Goal: Task Accomplishment & Management: Manage account settings

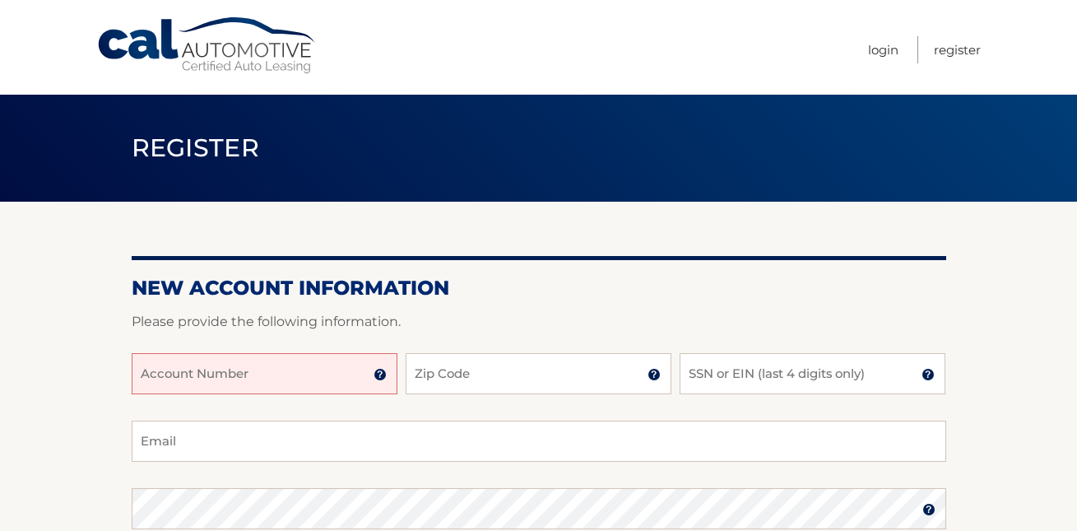
click at [350, 379] on input "Account Number" at bounding box center [265, 373] width 266 height 41
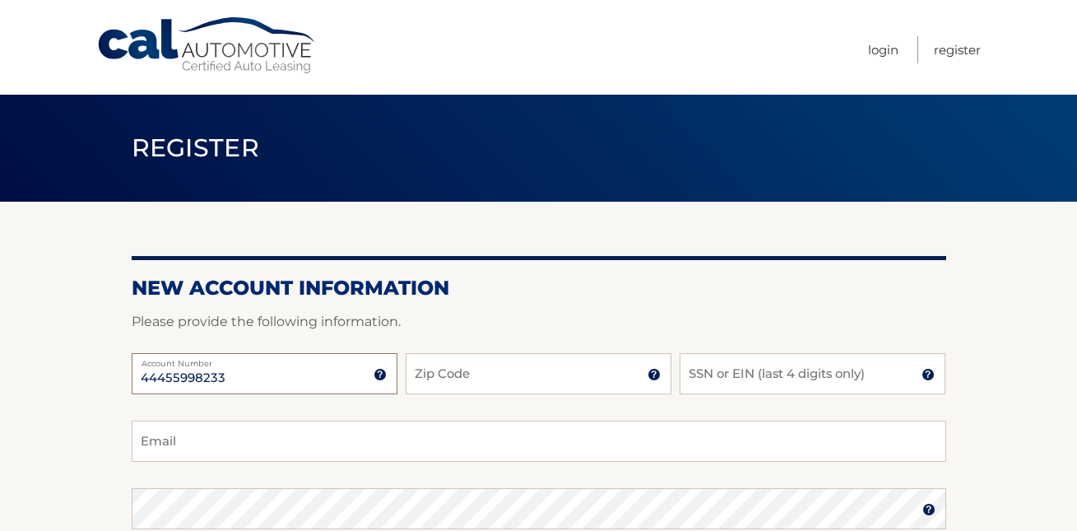
type input "44455998233"
type input "07630"
click at [771, 383] on input "SSN or EIN (last 4 digits only)" at bounding box center [813, 373] width 266 height 41
type input "1618"
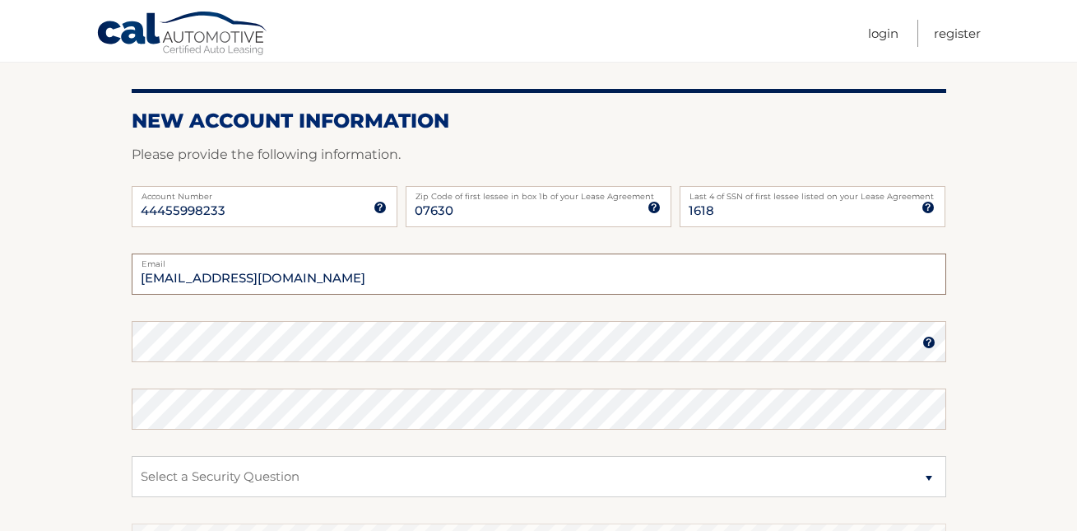
scroll to position [168, 0]
type input "cpuzino@yahoo.com"
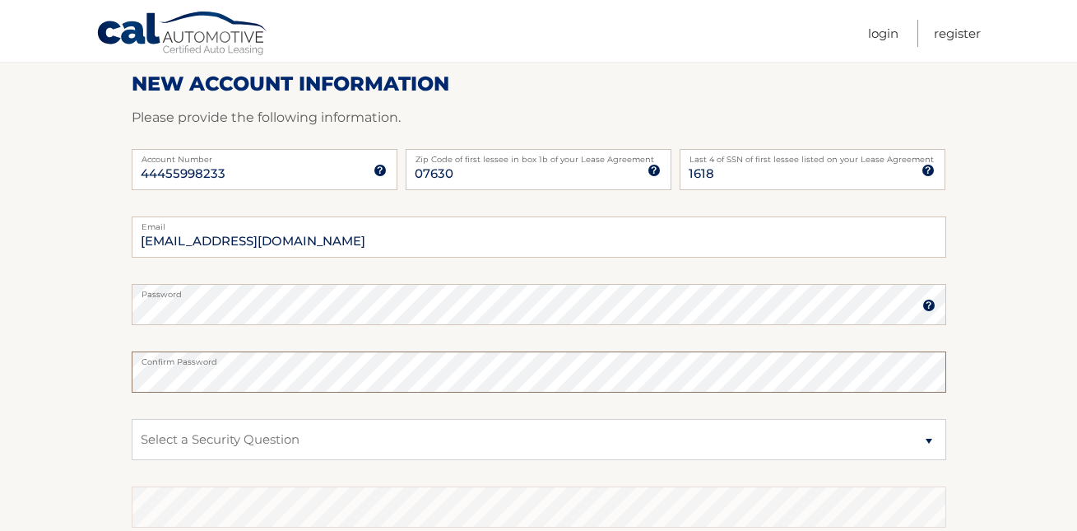
scroll to position [205, 0]
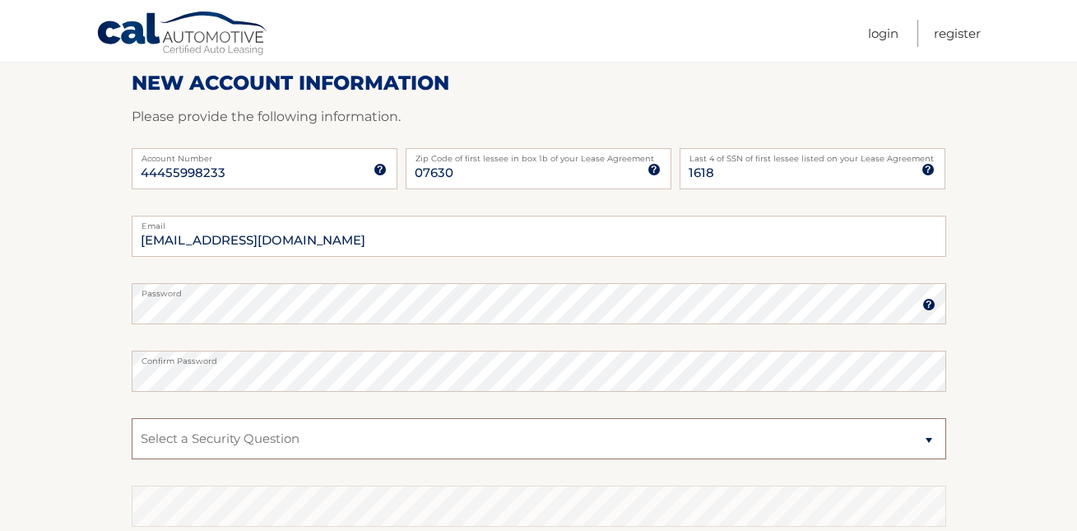
select select "1"
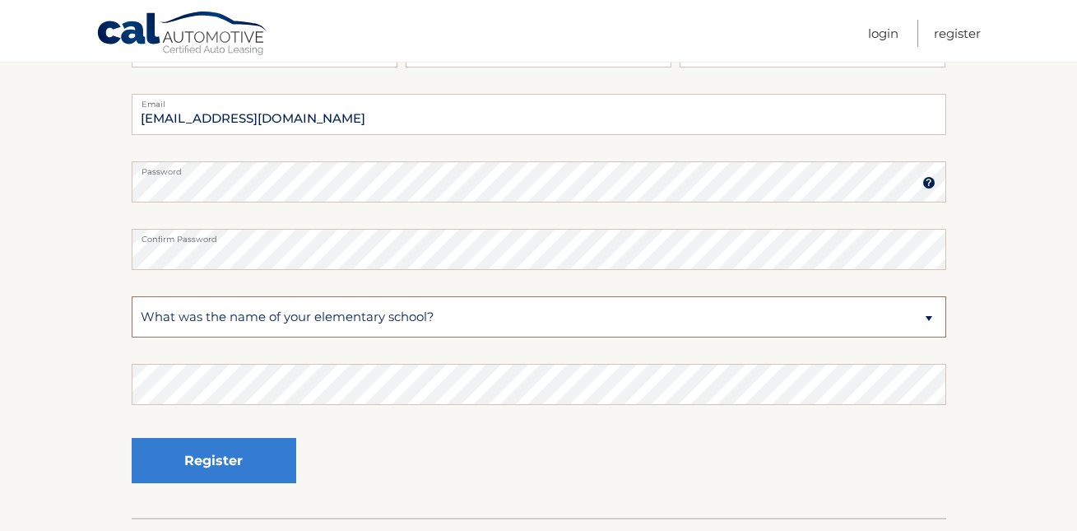
scroll to position [328, 0]
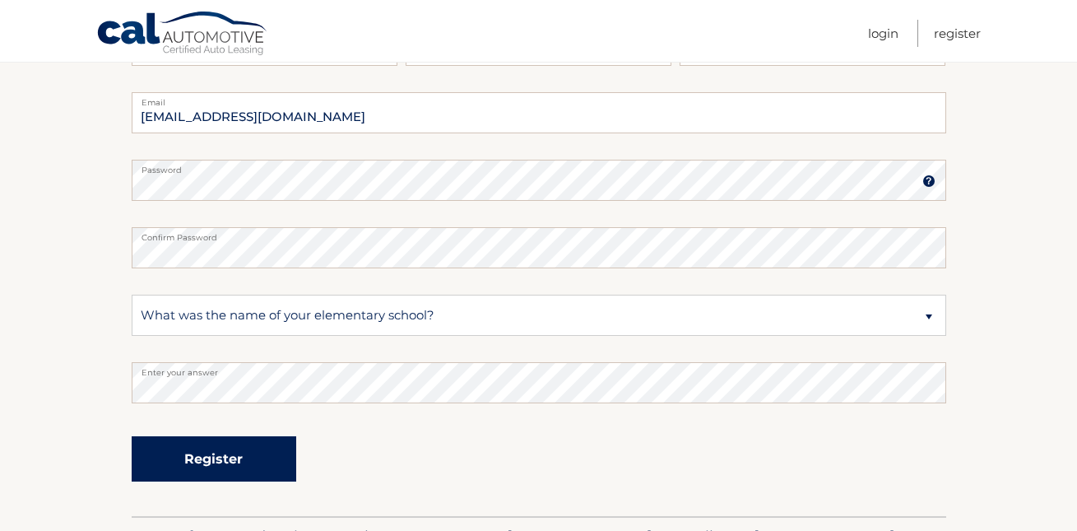
drag, startPoint x: 276, startPoint y: 406, endPoint x: 277, endPoint y: 460, distance: 53.5
click at [277, 460] on button "Register" at bounding box center [214, 458] width 165 height 45
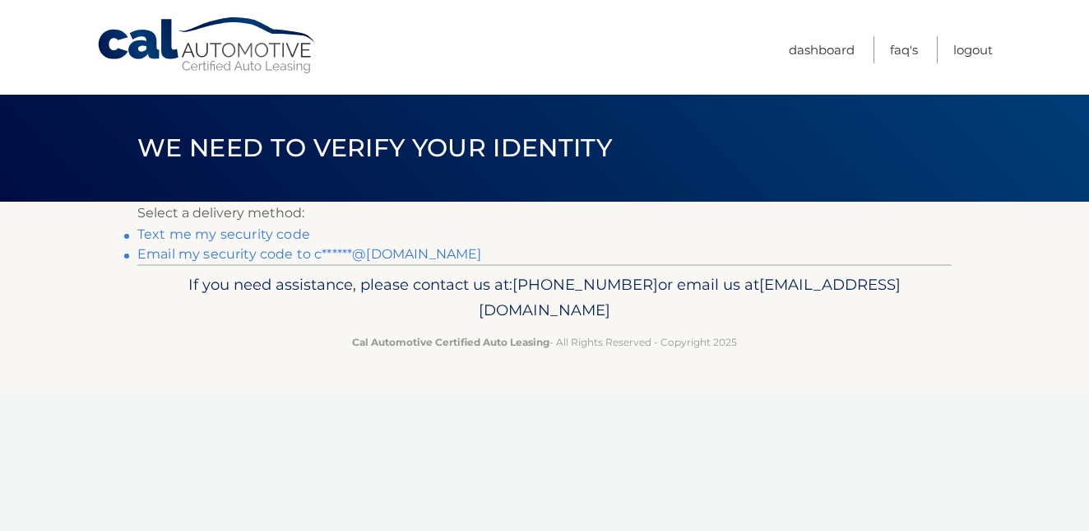
click at [251, 234] on link "Text me my security code" at bounding box center [223, 234] width 173 height 16
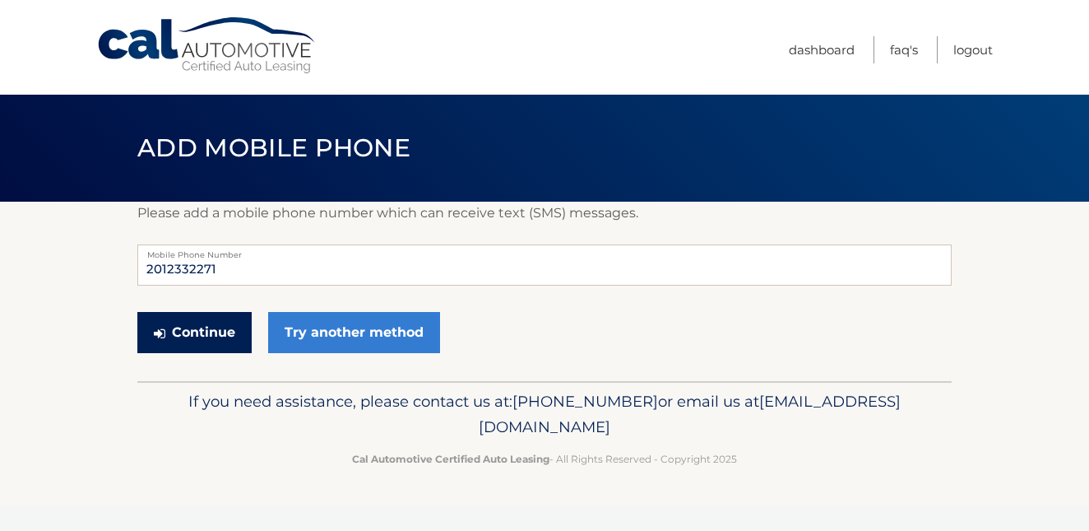
click at [219, 335] on button "Continue" at bounding box center [194, 332] width 114 height 41
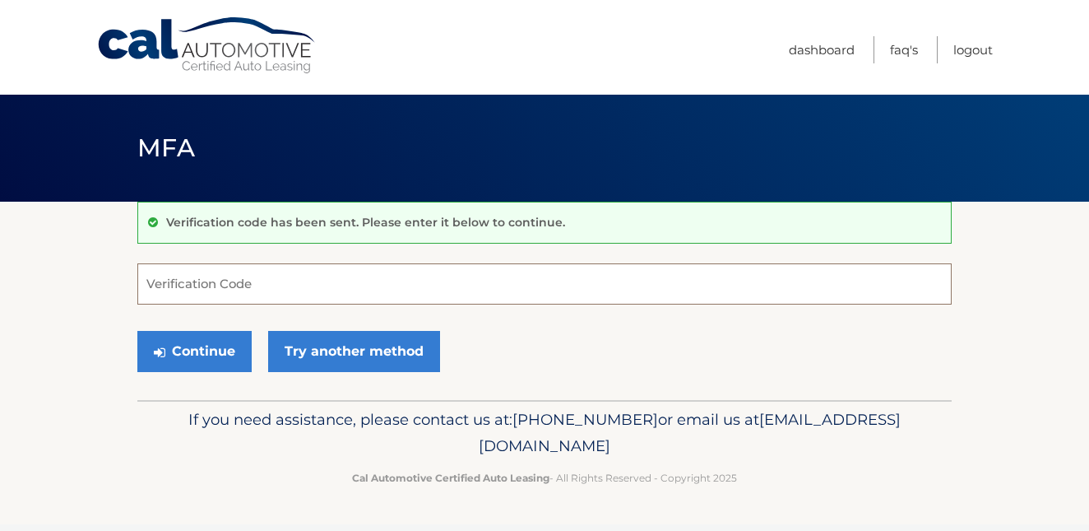
click at [235, 285] on input "Verification Code" at bounding box center [544, 283] width 815 height 41
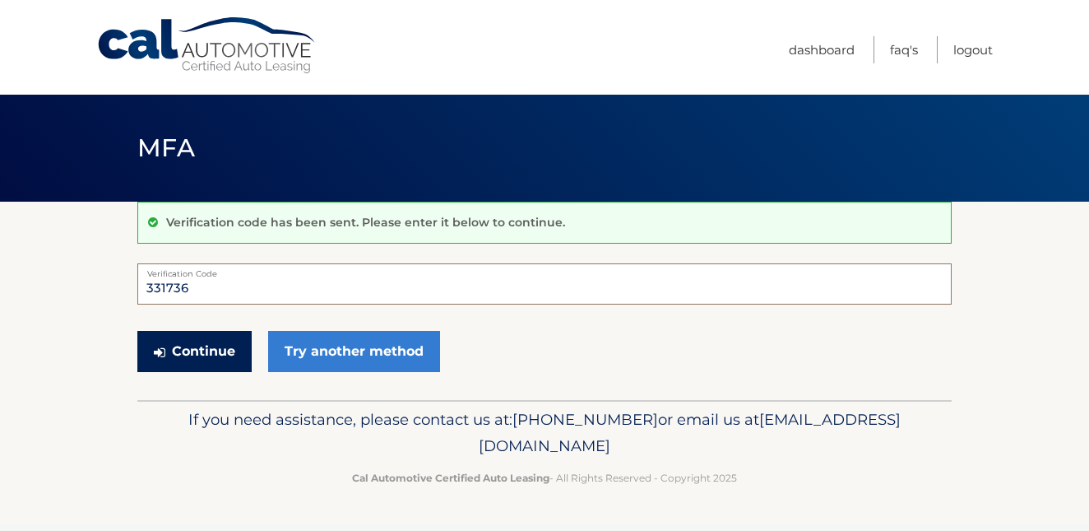
type input "331736"
click at [194, 356] on button "Continue" at bounding box center [194, 351] width 114 height 41
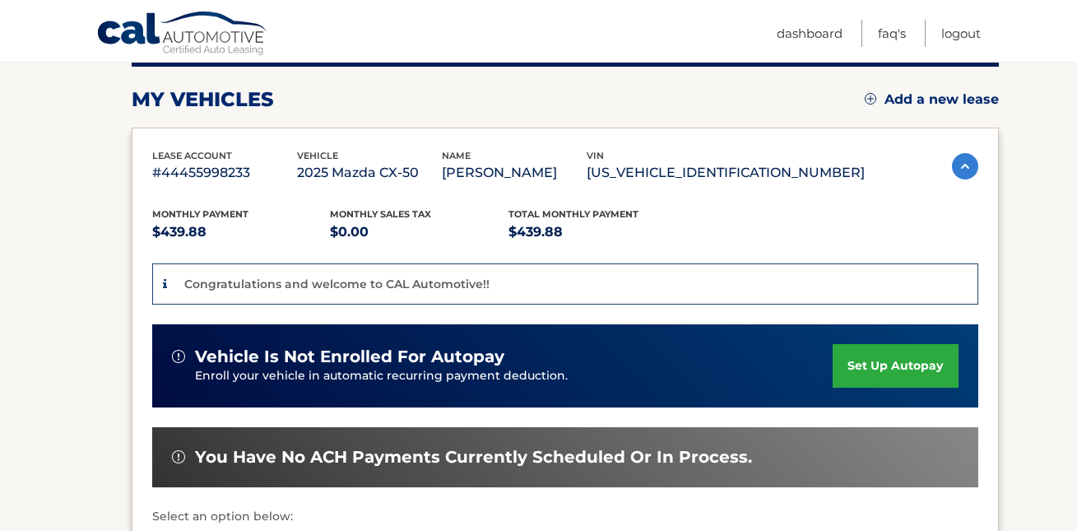
scroll to position [221, 0]
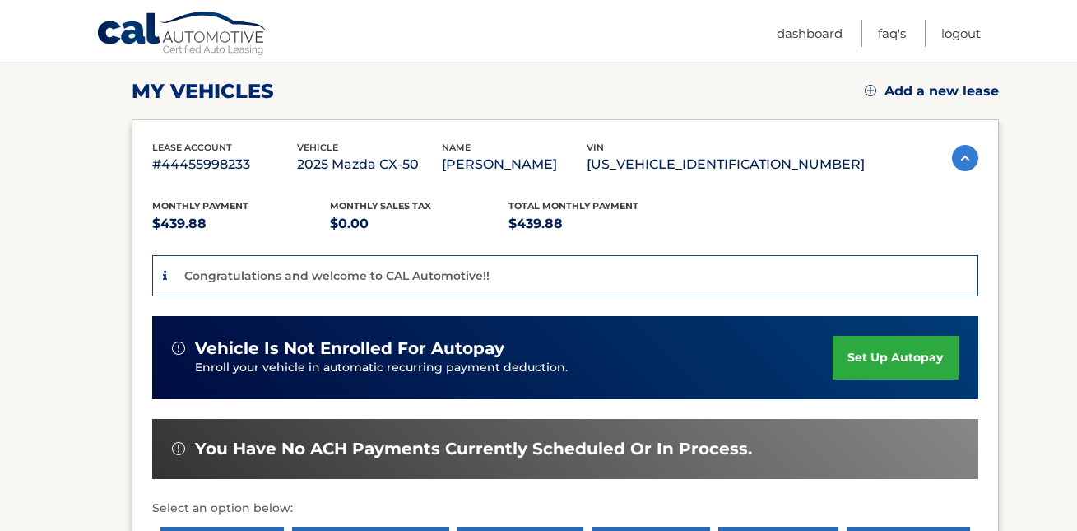
click at [880, 350] on link "set up autopay" at bounding box center [895, 358] width 125 height 44
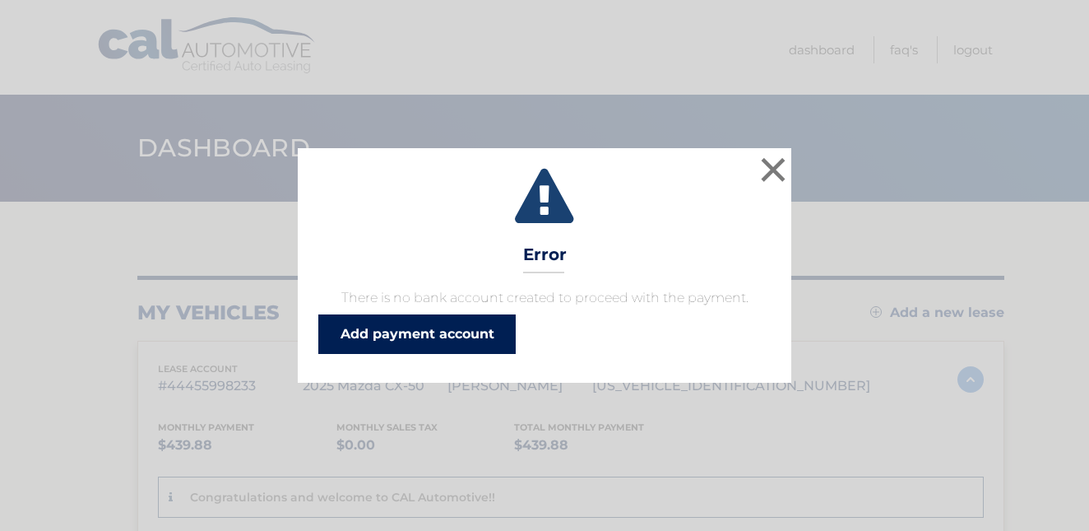
click at [459, 342] on link "Add payment account" at bounding box center [416, 333] width 197 height 39
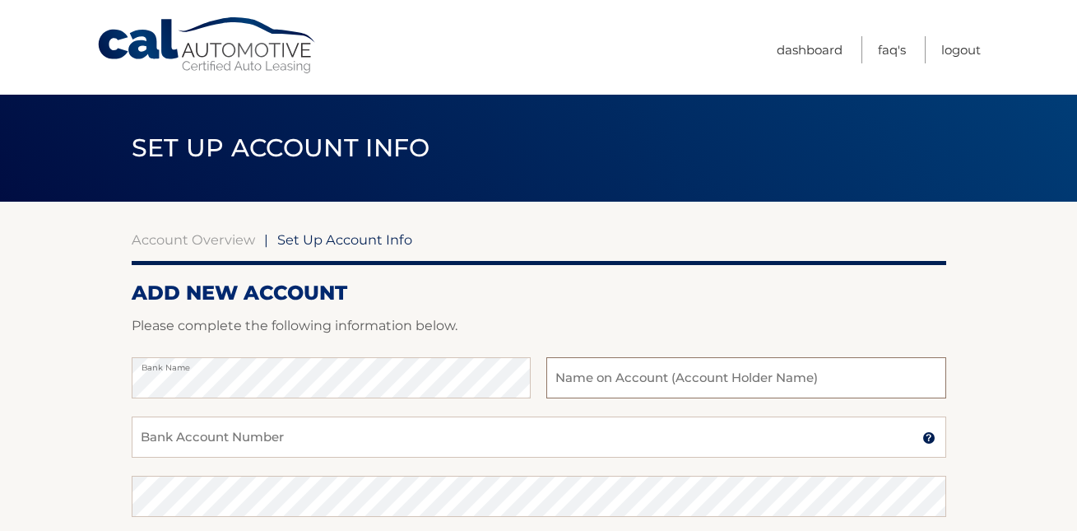
click at [668, 377] on input "text" at bounding box center [745, 377] width 399 height 41
type input "Catherine M Puzino"
click at [312, 440] on input "Bank Account Number" at bounding box center [539, 436] width 815 height 41
click at [251, 367] on label "Bank Name" at bounding box center [331, 363] width 399 height 13
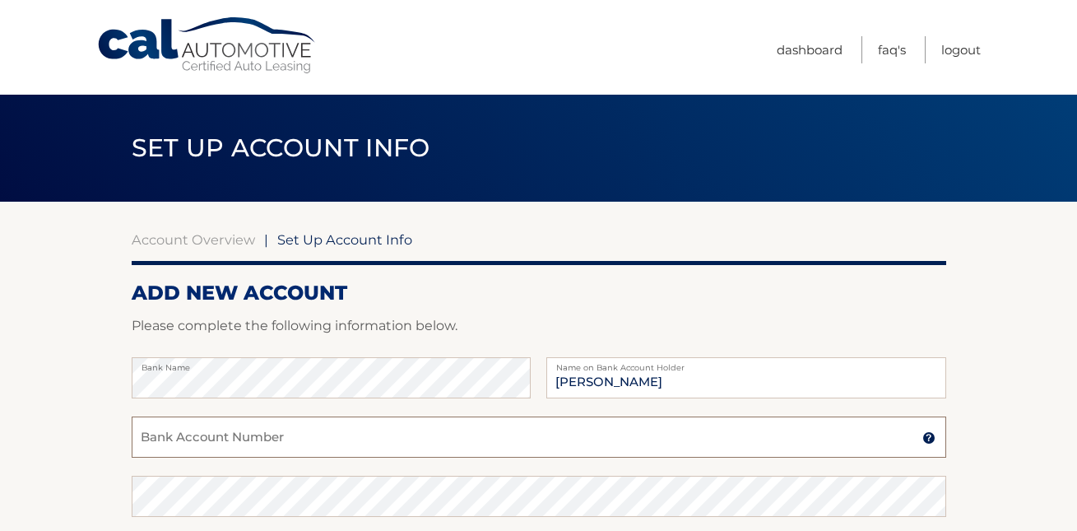
click at [387, 423] on input "Bank Account Number" at bounding box center [539, 436] width 815 height 41
type input "4256195269"
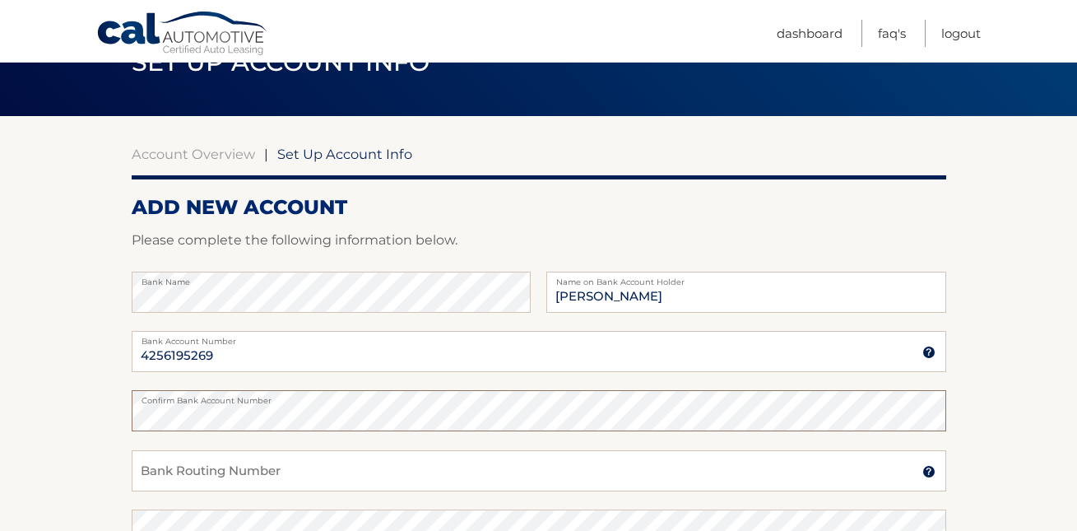
scroll to position [133, 0]
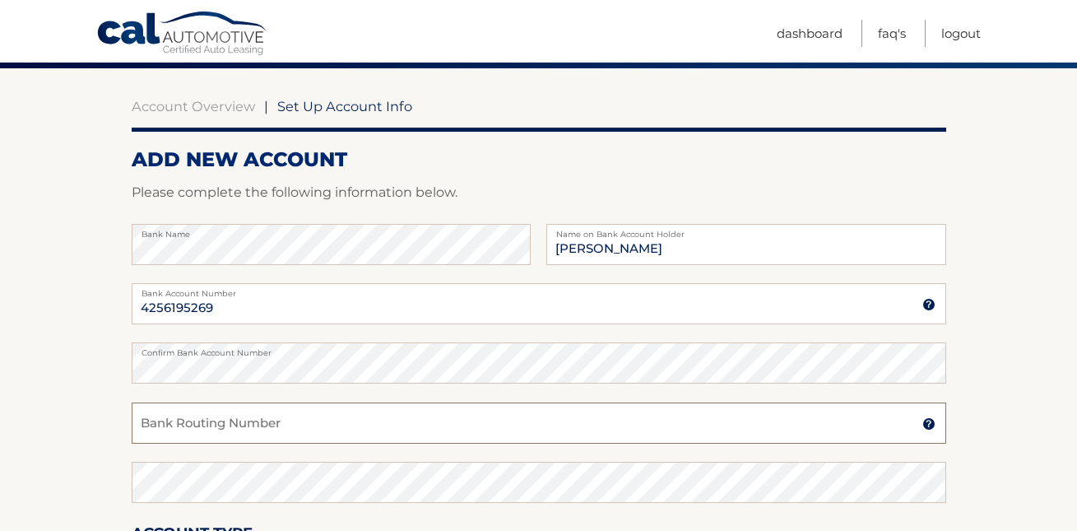
click at [248, 429] on input "Bank Routing Number" at bounding box center [539, 422] width 815 height 41
type input "031201360"
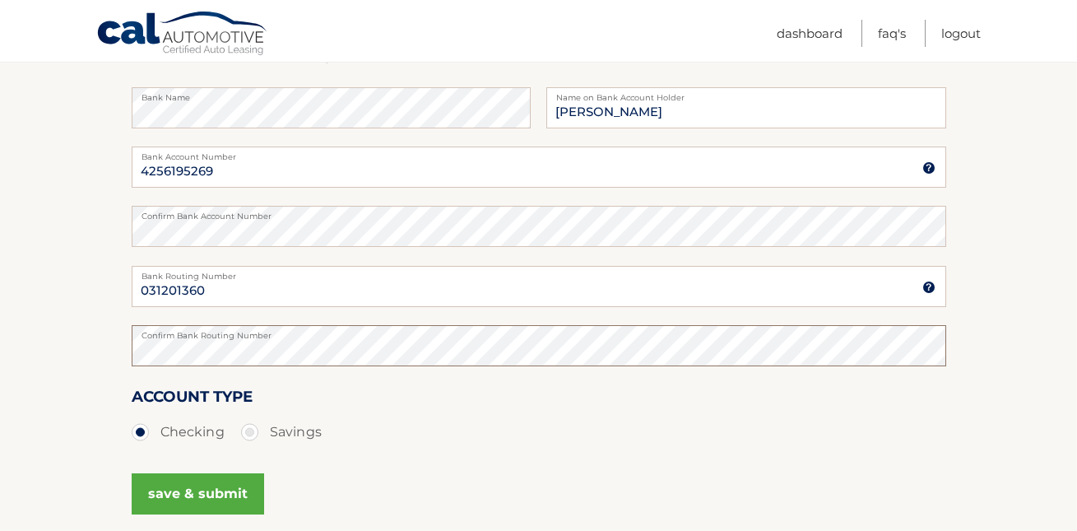
scroll to position [273, 0]
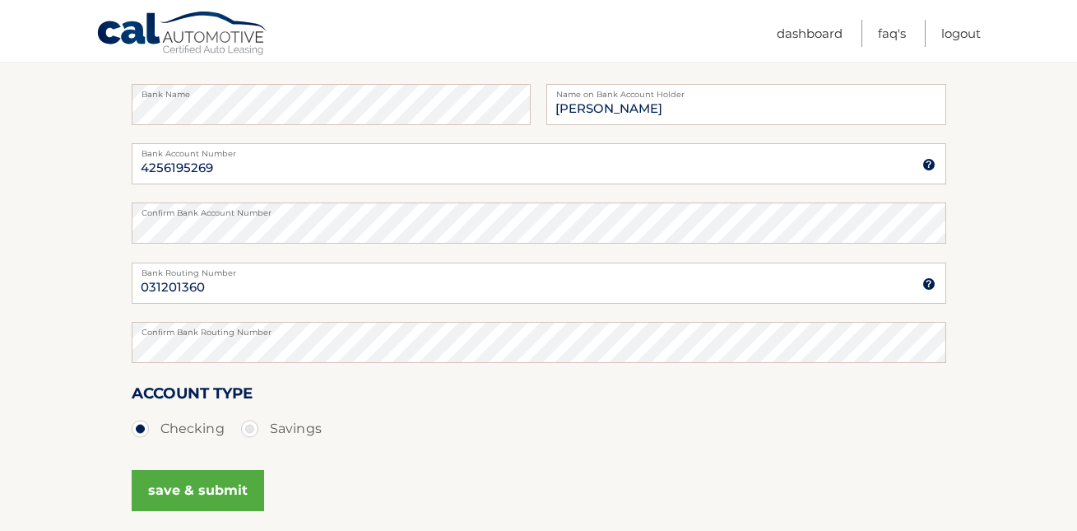
click at [192, 486] on button "save & submit" at bounding box center [198, 490] width 132 height 41
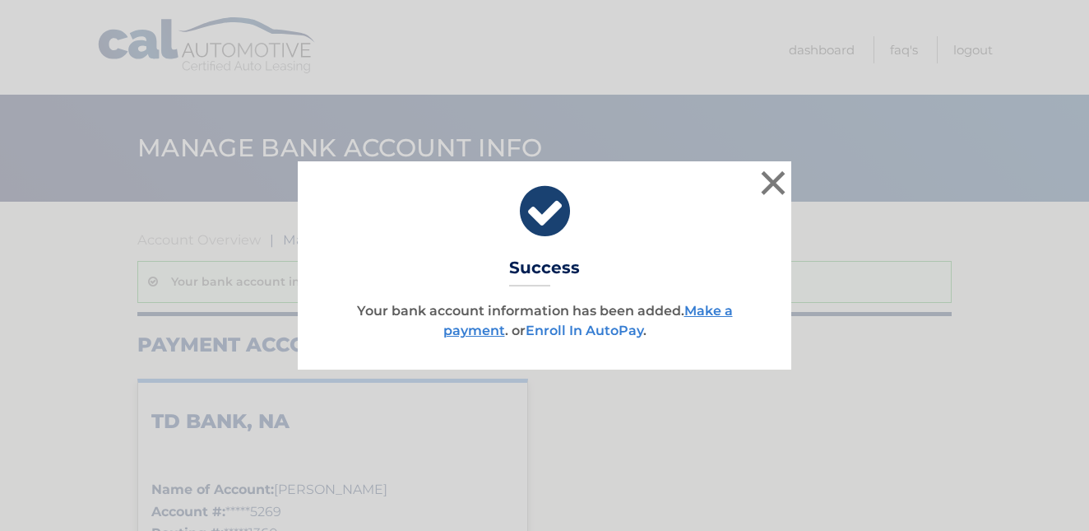
click at [569, 331] on link "Enroll In AutoPay" at bounding box center [585, 331] width 118 height 16
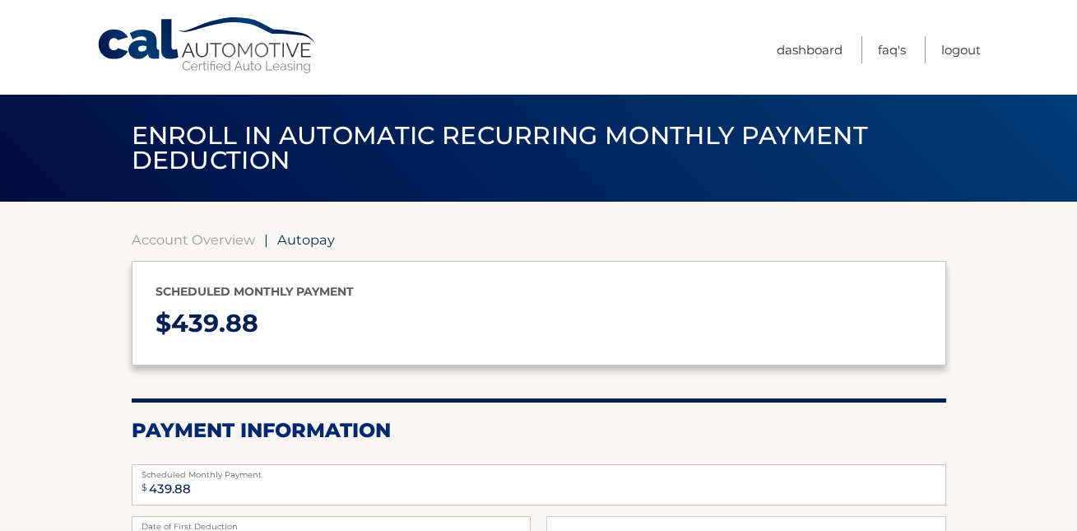
select select "MDI4ODI3NmItN2UzYi00MGYwLWJjNDUtZWEzYWFkMDgwN2I4"
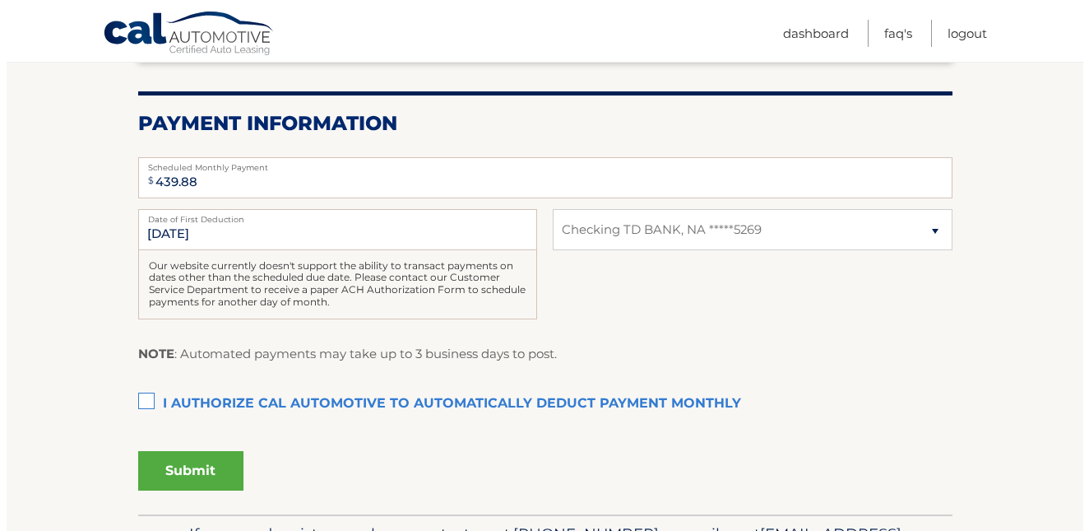
scroll to position [312, 0]
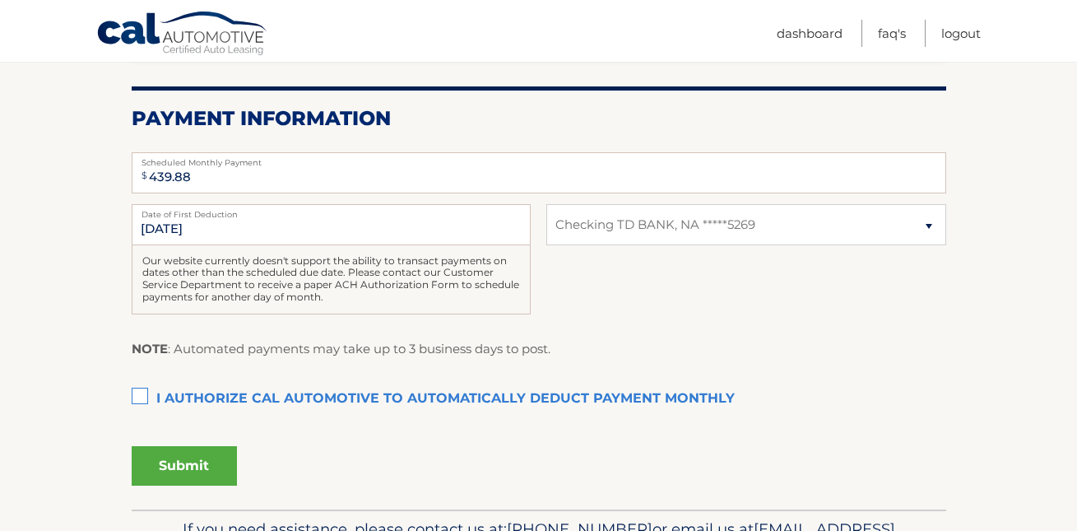
click at [140, 391] on label "I authorize cal automotive to automatically deduct payment monthly This checkbo…" at bounding box center [539, 399] width 815 height 33
click at [0, 0] on input "I authorize cal automotive to automatically deduct payment monthly This checkbo…" at bounding box center [0, 0] width 0 height 0
click at [190, 471] on button "Submit" at bounding box center [184, 465] width 105 height 39
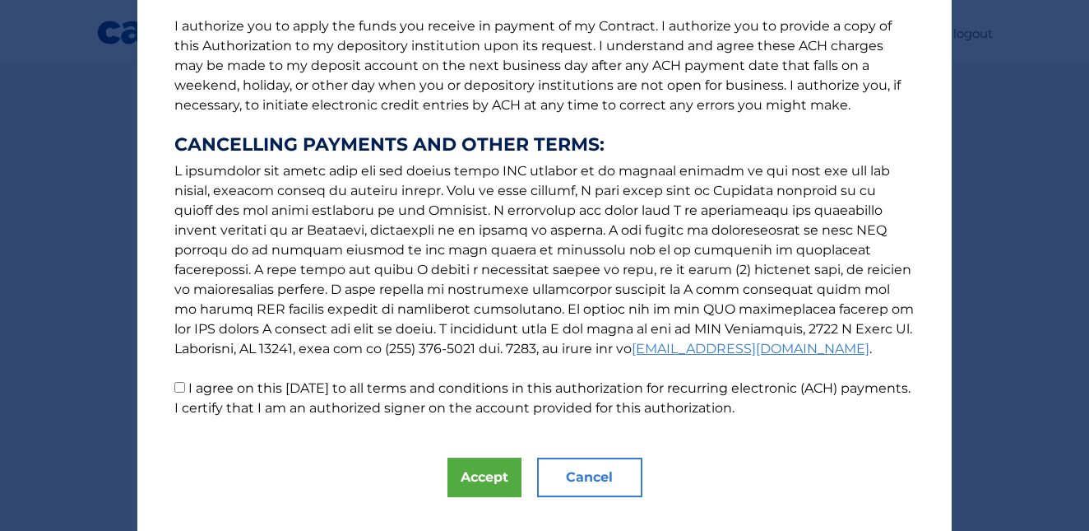
scroll to position [216, 0]
click at [462, 476] on button "Accept" at bounding box center [485, 476] width 74 height 39
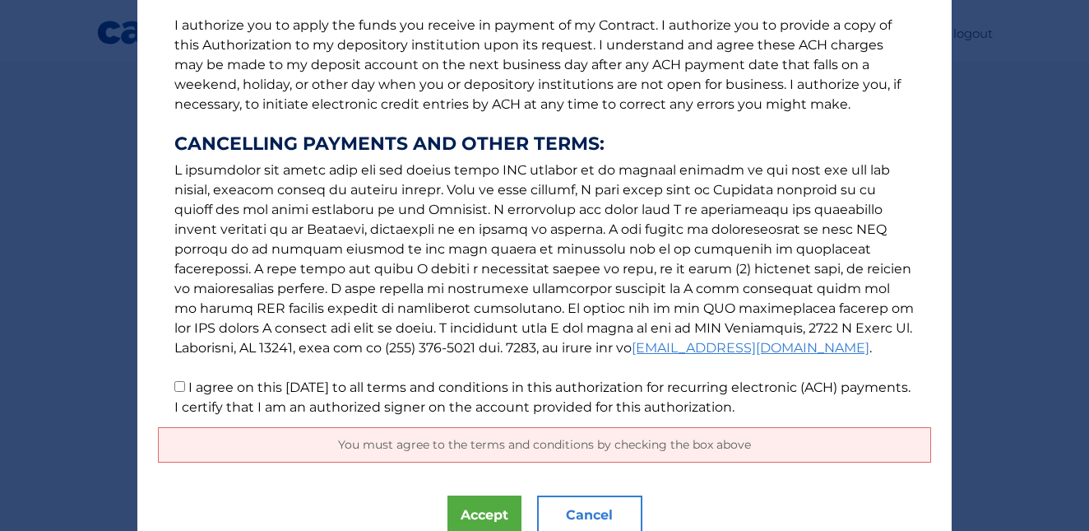
click at [164, 384] on p "The words "I" "me" and "my" mean any identified Customer who signs this Authori…" at bounding box center [544, 117] width 773 height 599
click at [174, 392] on input "I agree on this 08/31/2025 to all terms and conditions in this authorization fo…" at bounding box center [179, 386] width 11 height 11
checkbox input "true"
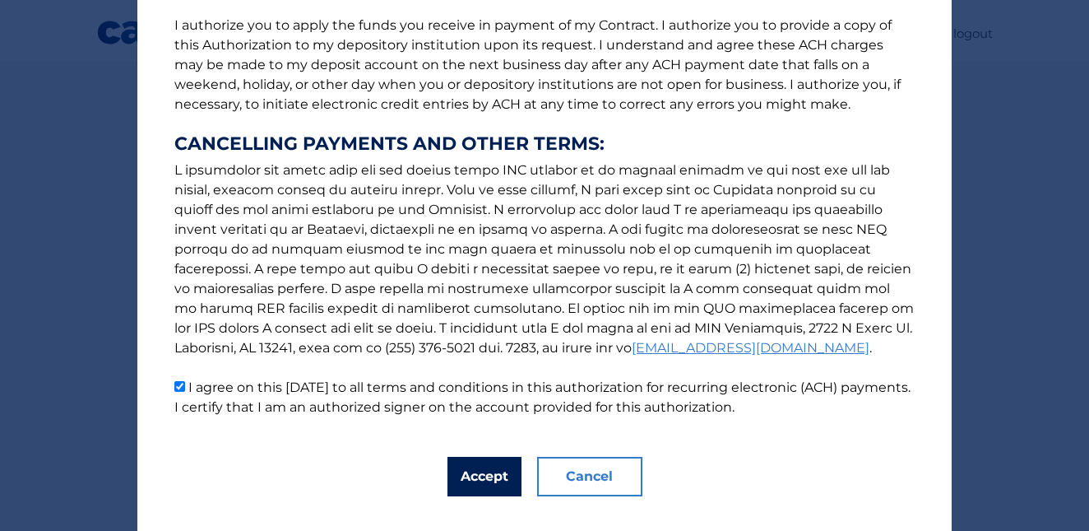
click at [494, 476] on button "Accept" at bounding box center [485, 476] width 74 height 39
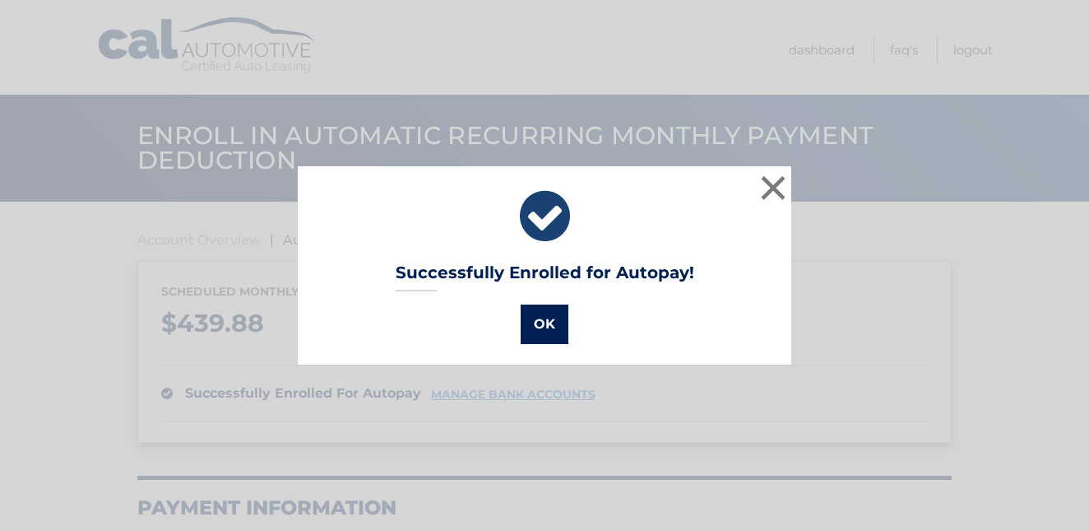
click at [543, 322] on button "OK" at bounding box center [545, 323] width 48 height 39
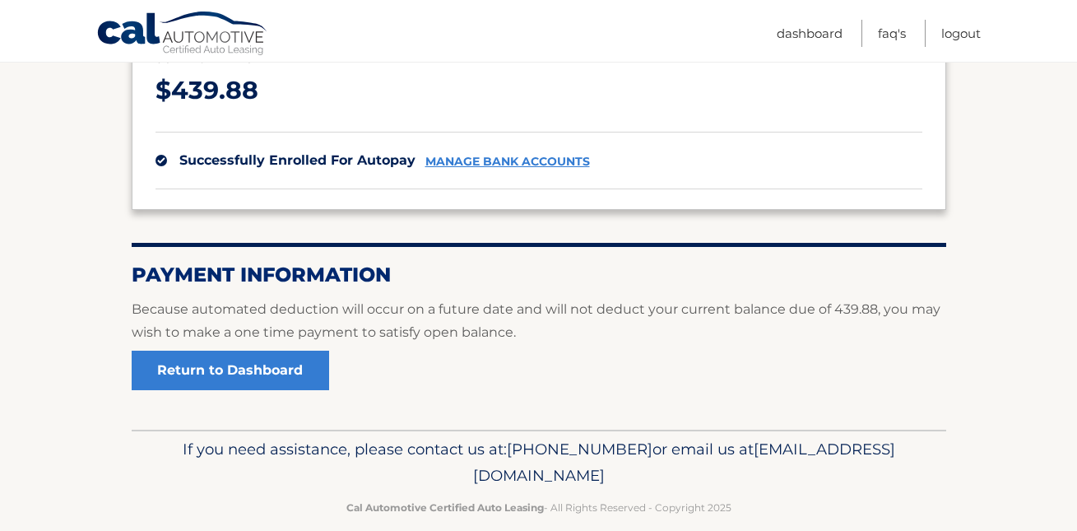
scroll to position [237, 0]
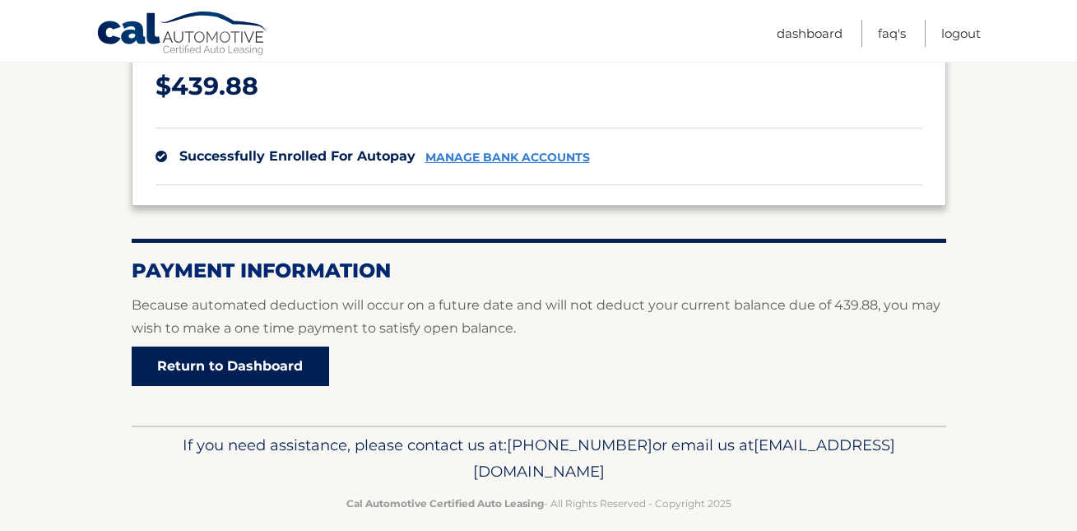
click at [253, 362] on link "Return to Dashboard" at bounding box center [230, 365] width 197 height 39
